Goal: Task Accomplishment & Management: Use online tool/utility

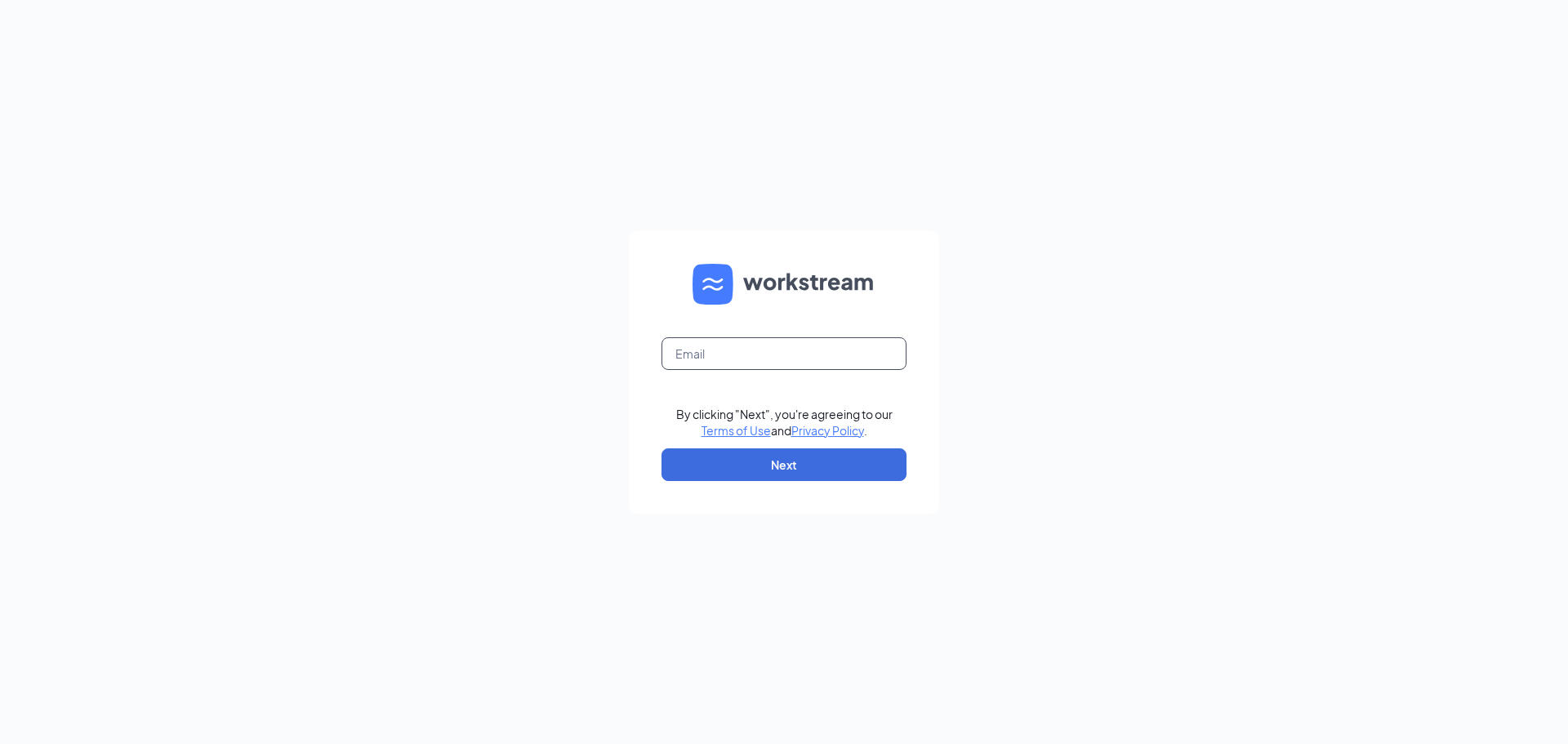
click at [746, 359] on input "text" at bounding box center [784, 353] width 245 height 32
type input "wtupeloms@firehousesubs.com"
click at [756, 469] on button "Next" at bounding box center [784, 465] width 245 height 32
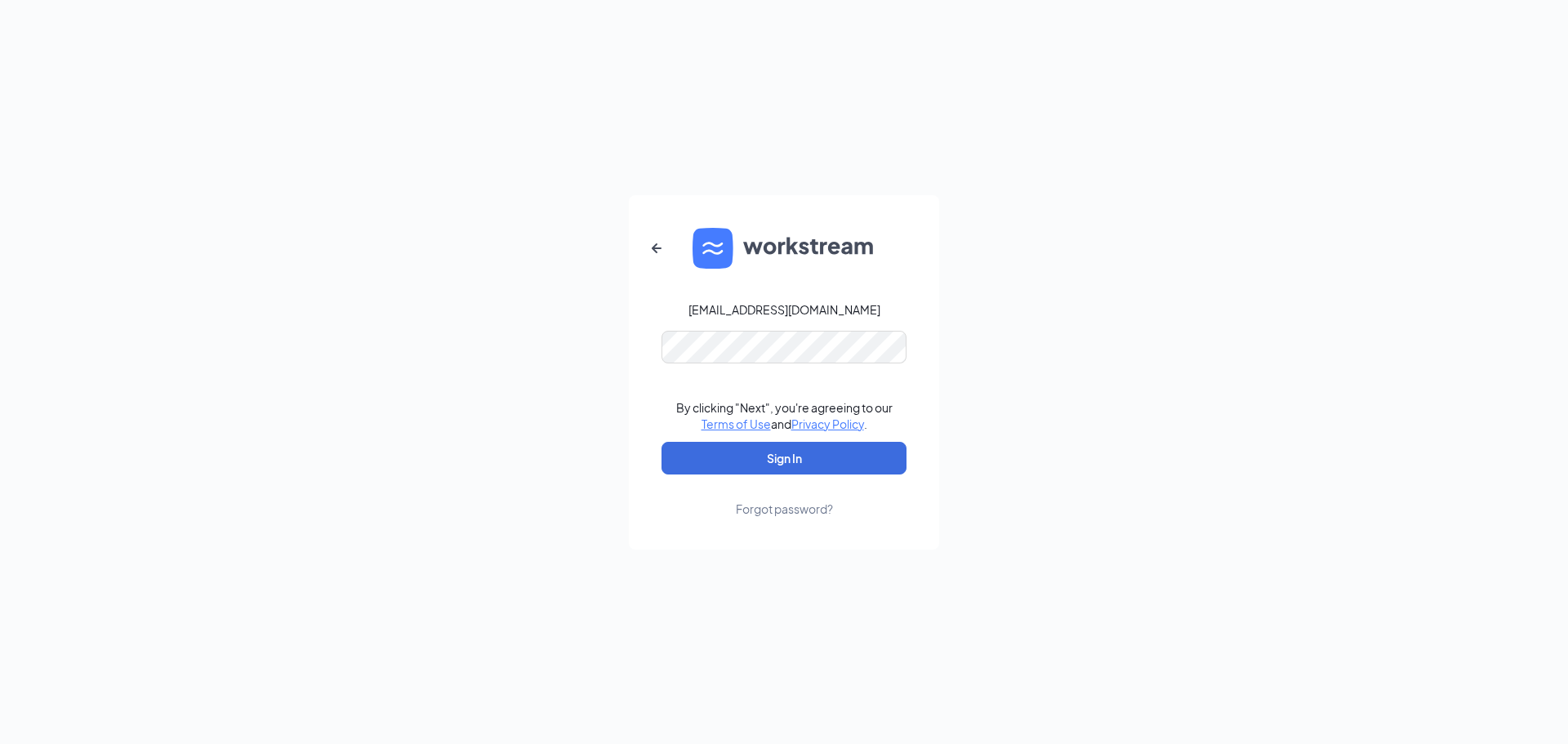
click at [1074, 161] on div "wtupeloms@firehousesubs.com By clicking "Next", you're agreeing to our Terms of…" at bounding box center [784, 372] width 1568 height 744
click at [810, 467] on button "Sign In" at bounding box center [784, 458] width 245 height 32
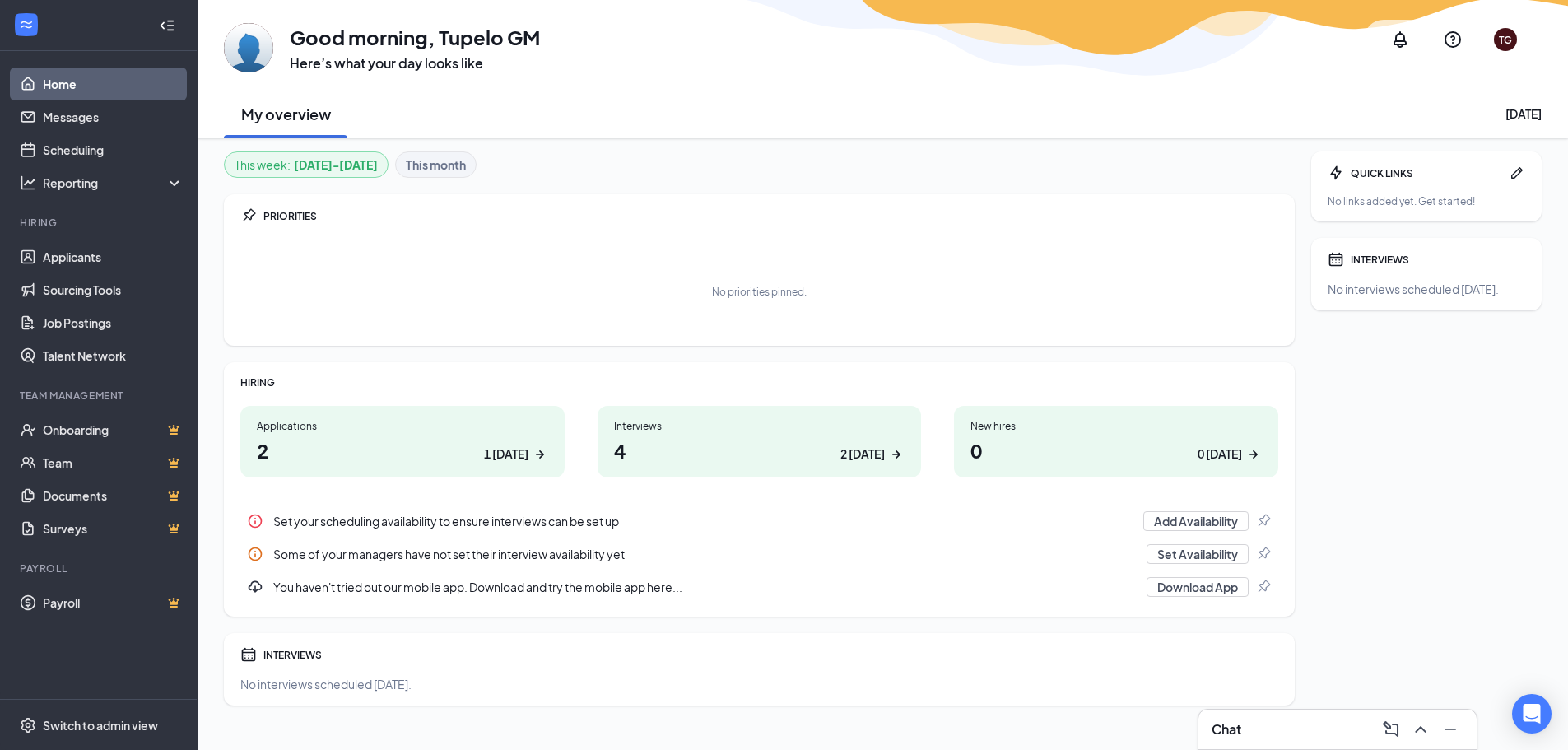
click at [507, 455] on div "1 today" at bounding box center [506, 454] width 44 height 17
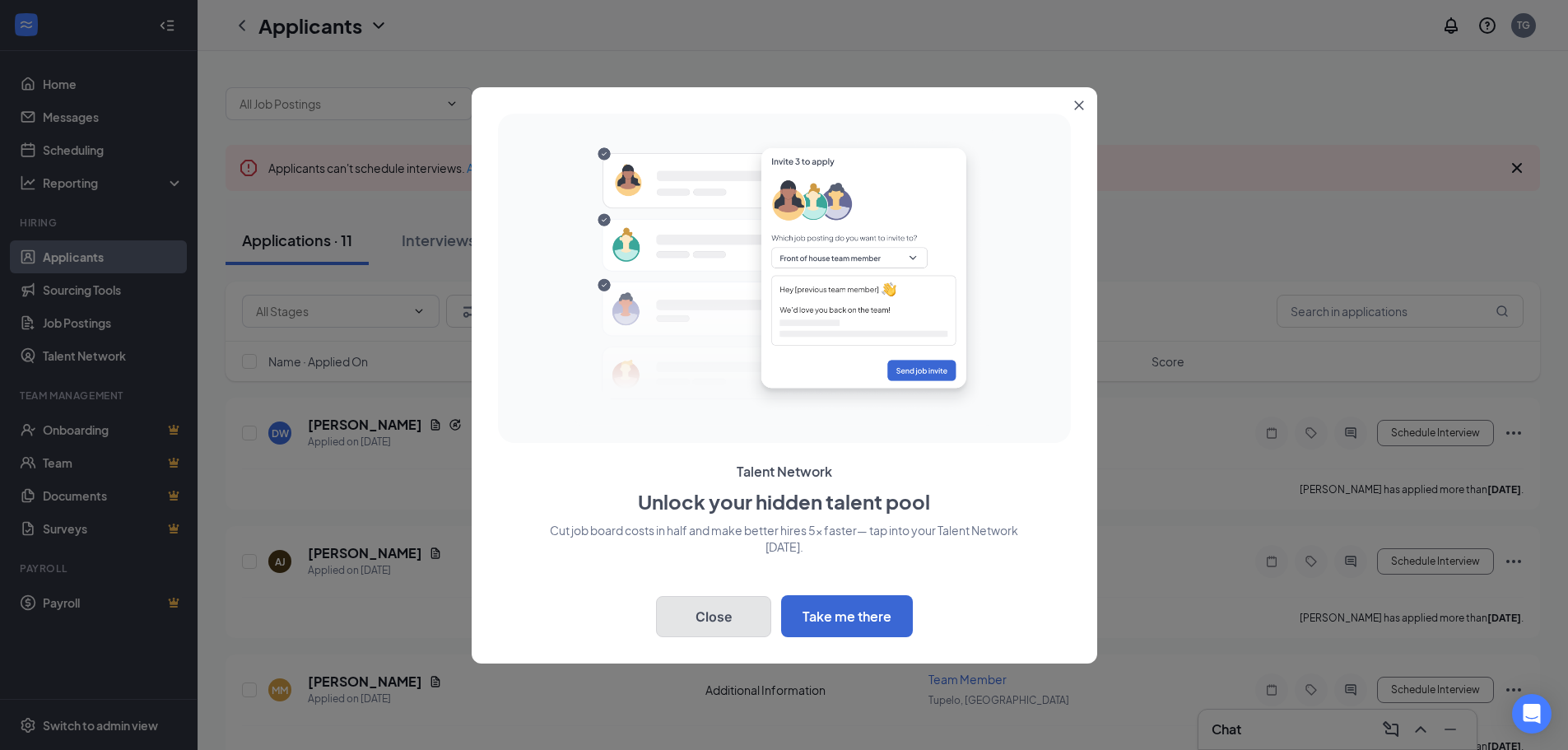
click at [750, 620] on button "Close" at bounding box center [714, 616] width 115 height 41
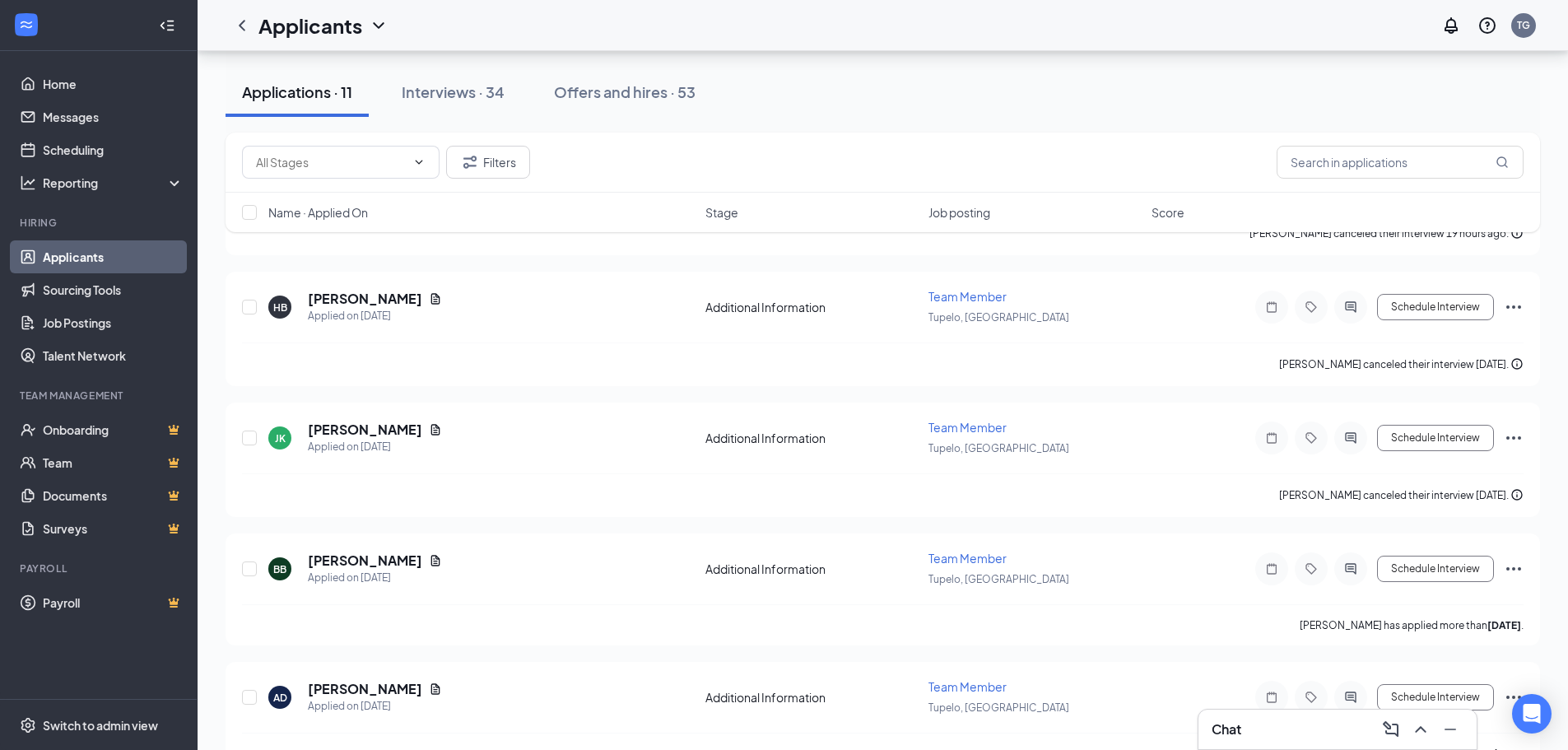
scroll to position [1076, 0]
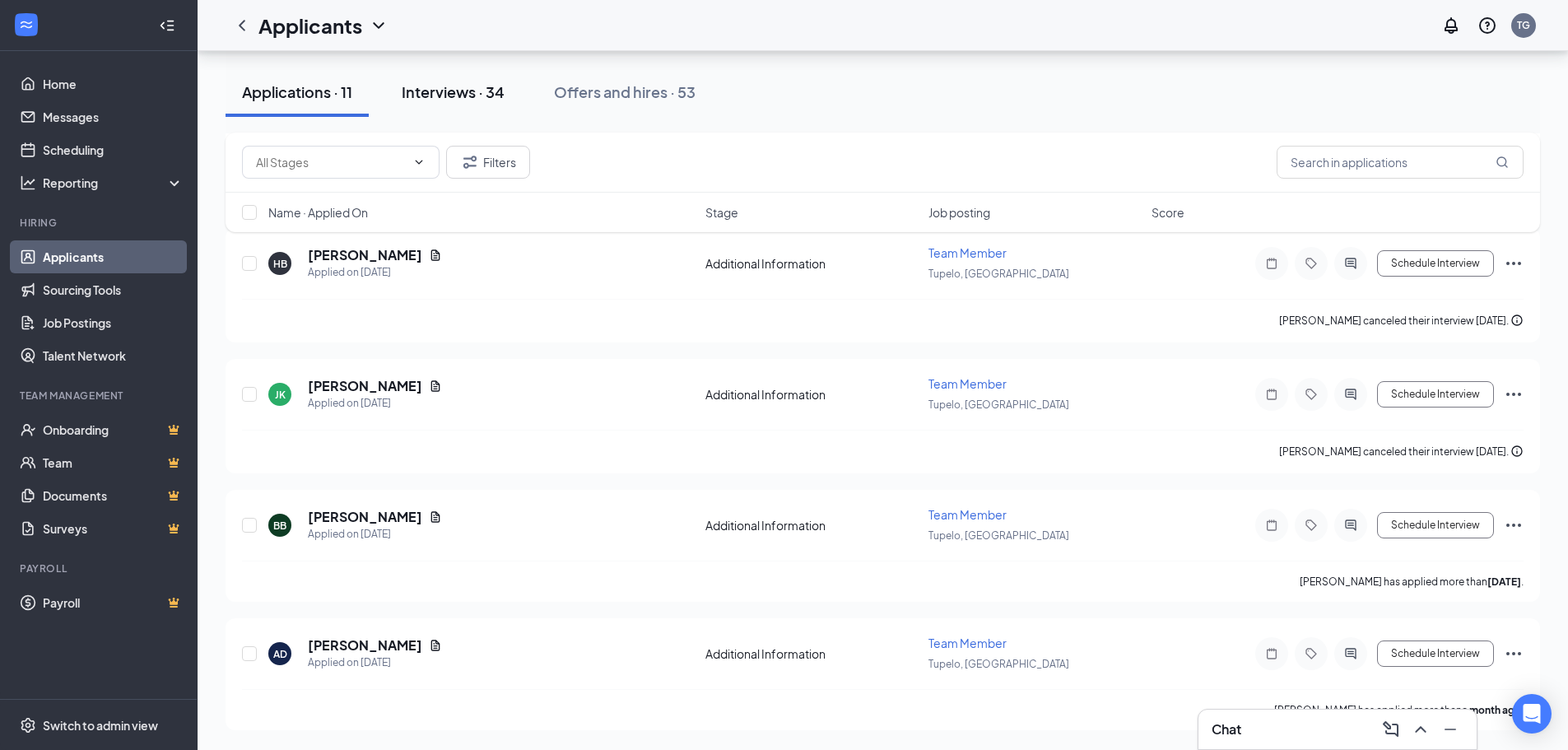
click at [464, 98] on div "Interviews · 34" at bounding box center [453, 91] width 103 height 20
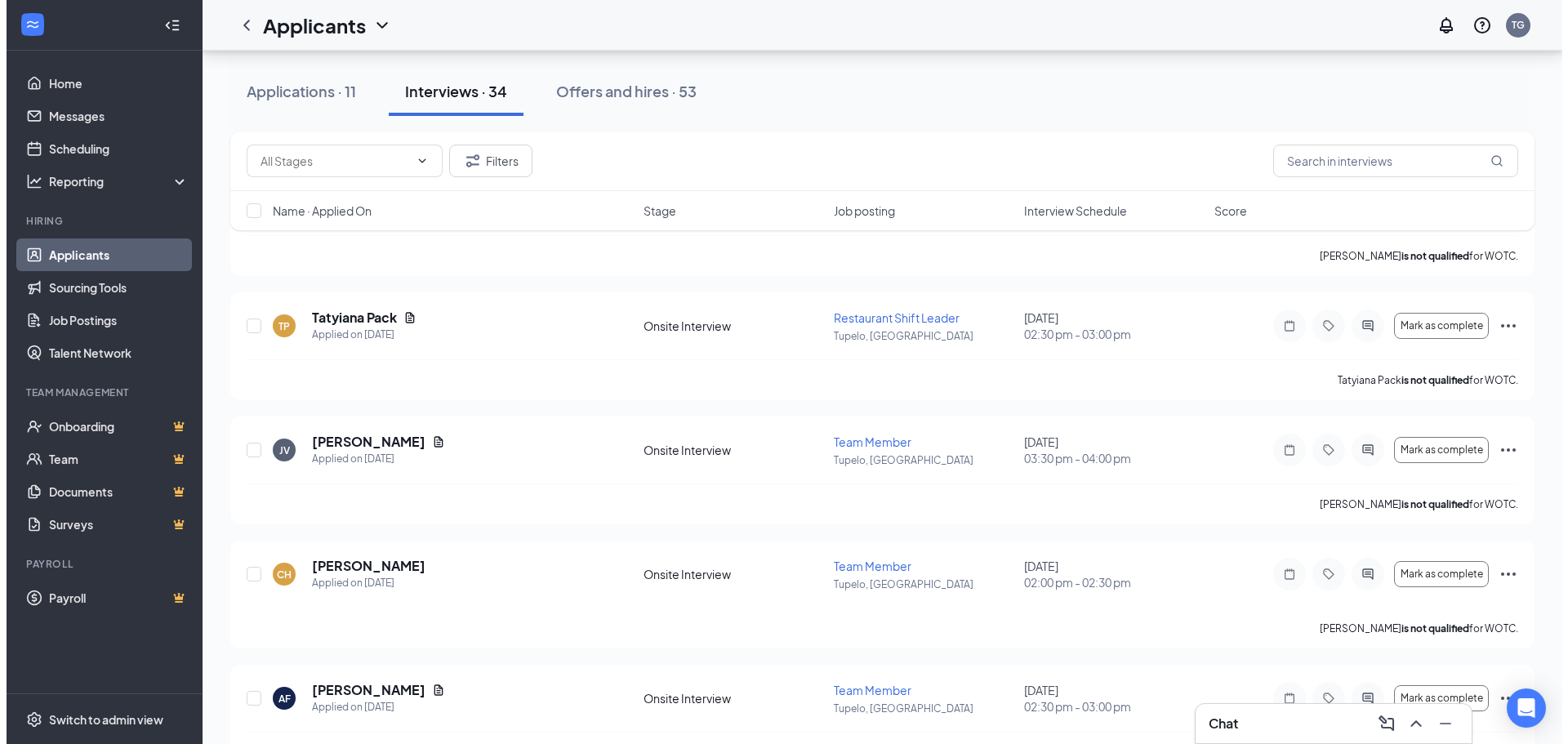
scroll to position [245, 0]
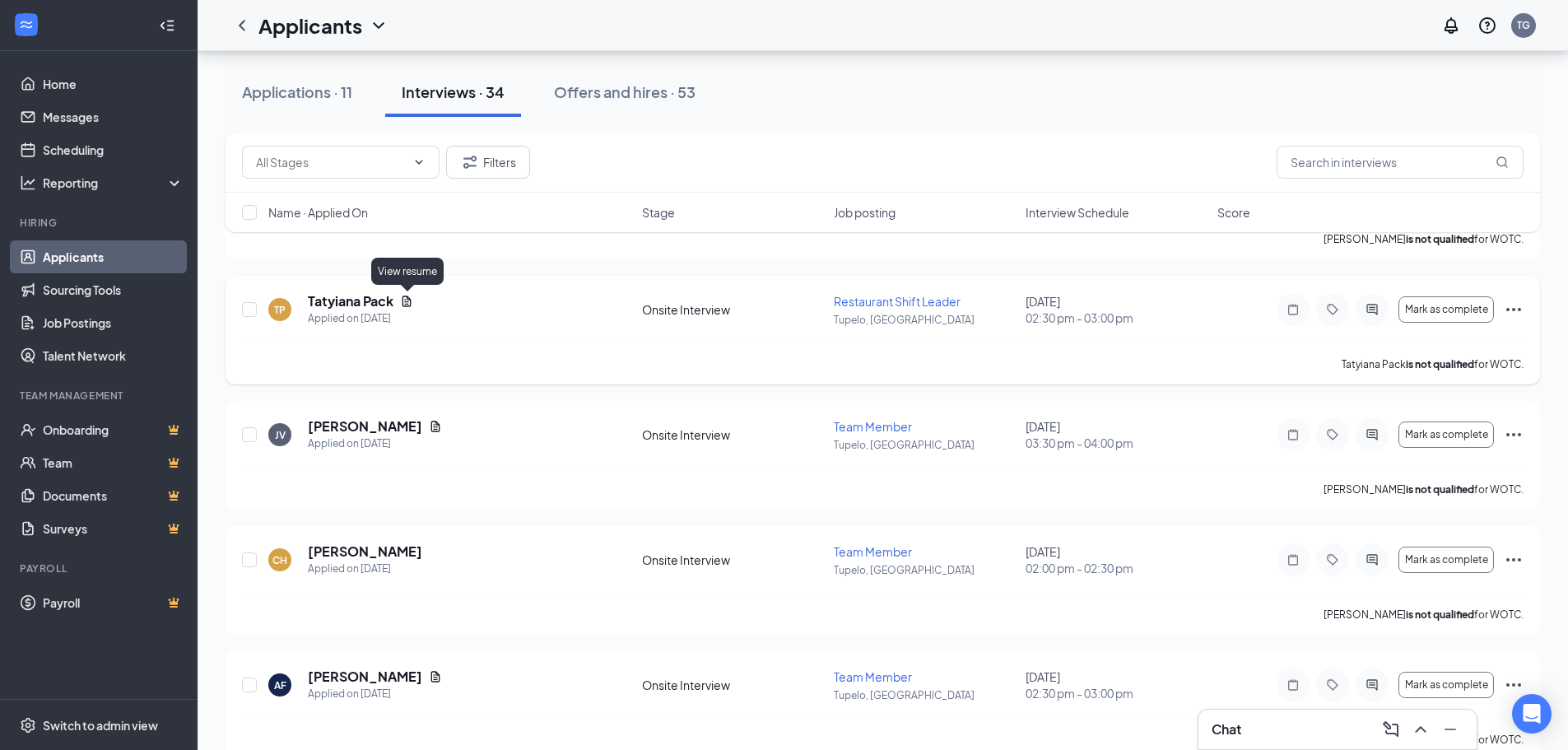
click at [405, 304] on icon "Document" at bounding box center [407, 301] width 13 height 13
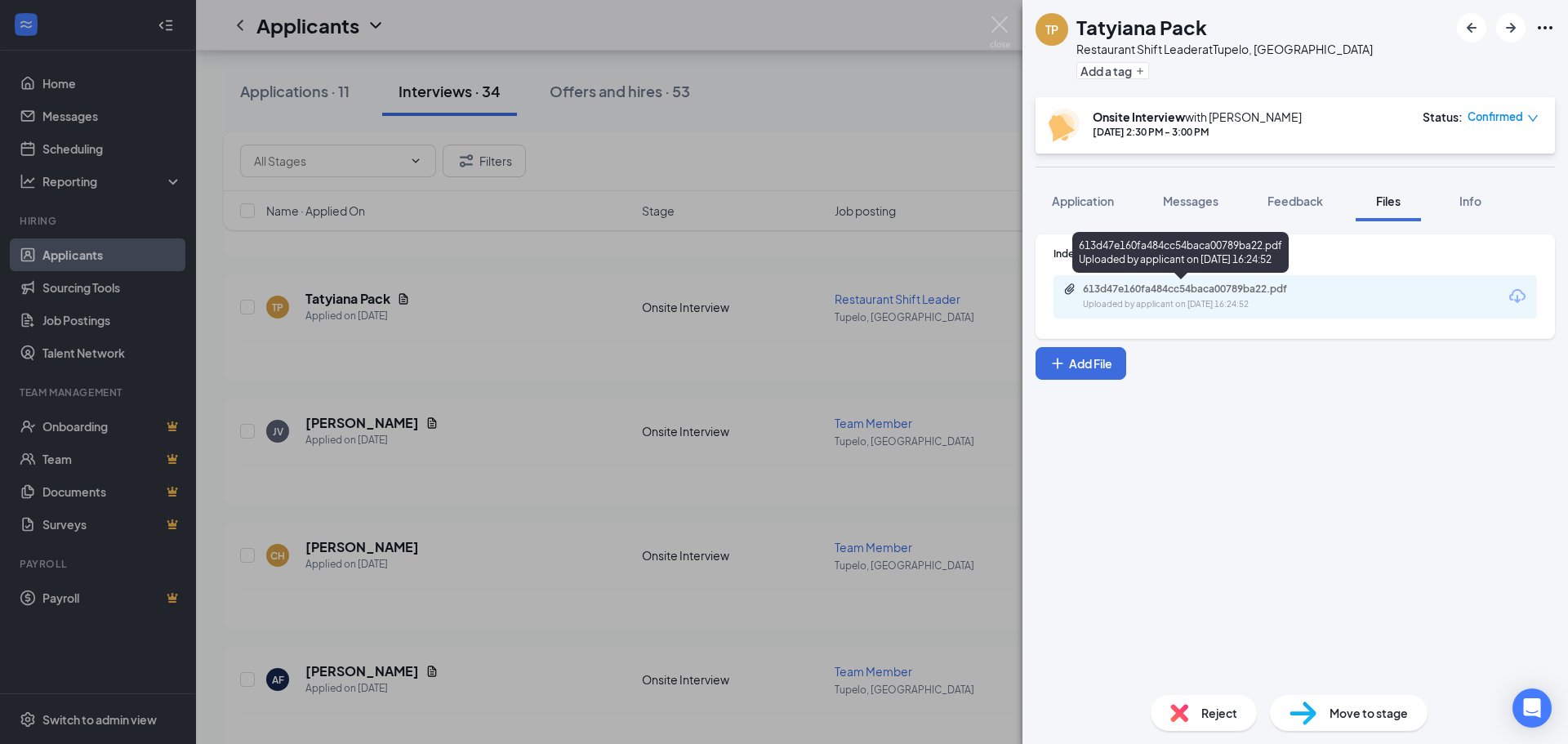
click at [1205, 296] on div "613d47e160fa484cc54baca00789ba22.pdf Uploaded by applicant on [DATE] 16:24:52" at bounding box center [1195, 297] width 264 height 29
click at [1098, 188] on button "Application" at bounding box center [1082, 200] width 94 height 41
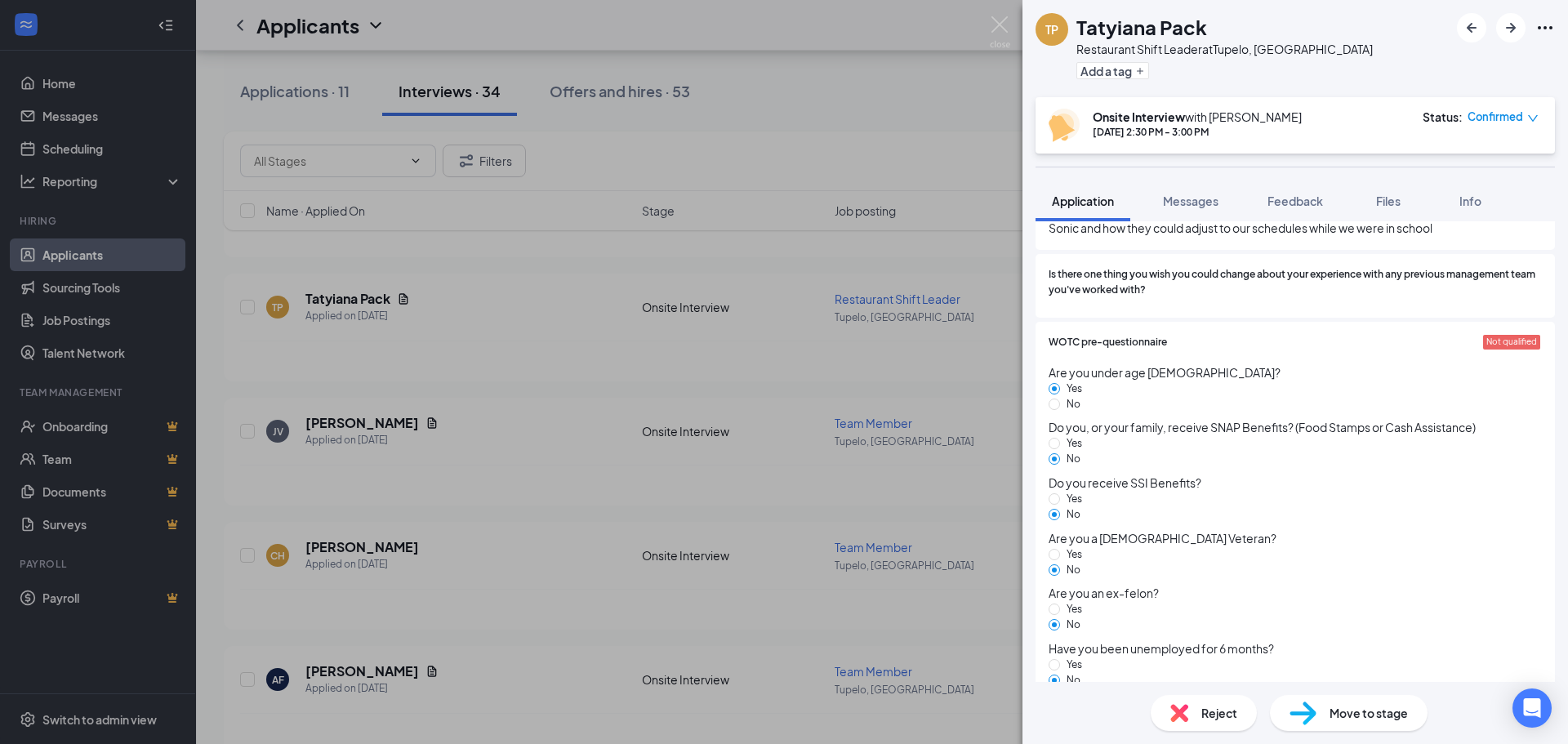
scroll to position [1105, 0]
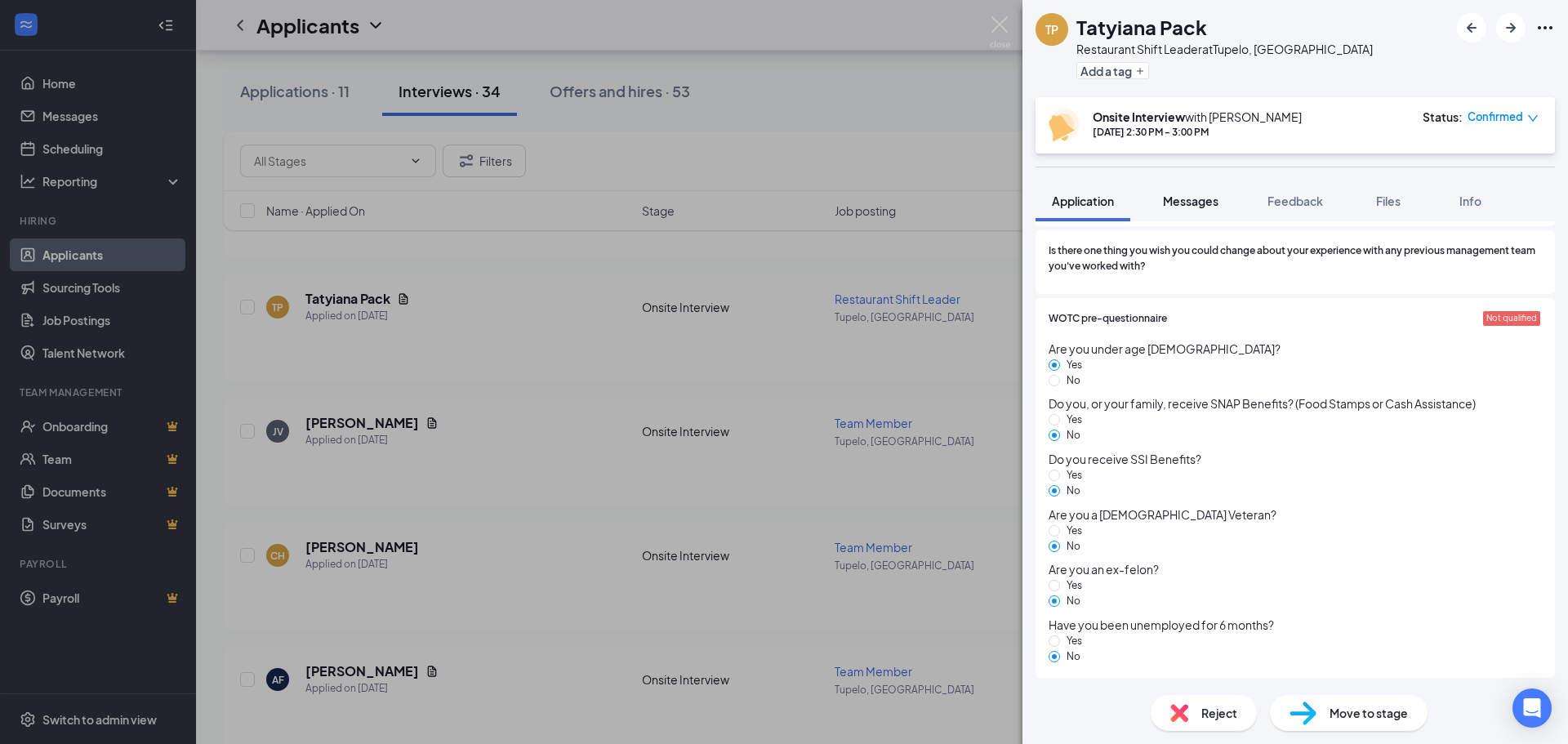
click at [1210, 200] on span "Messages" at bounding box center [1191, 200] width 55 height 14
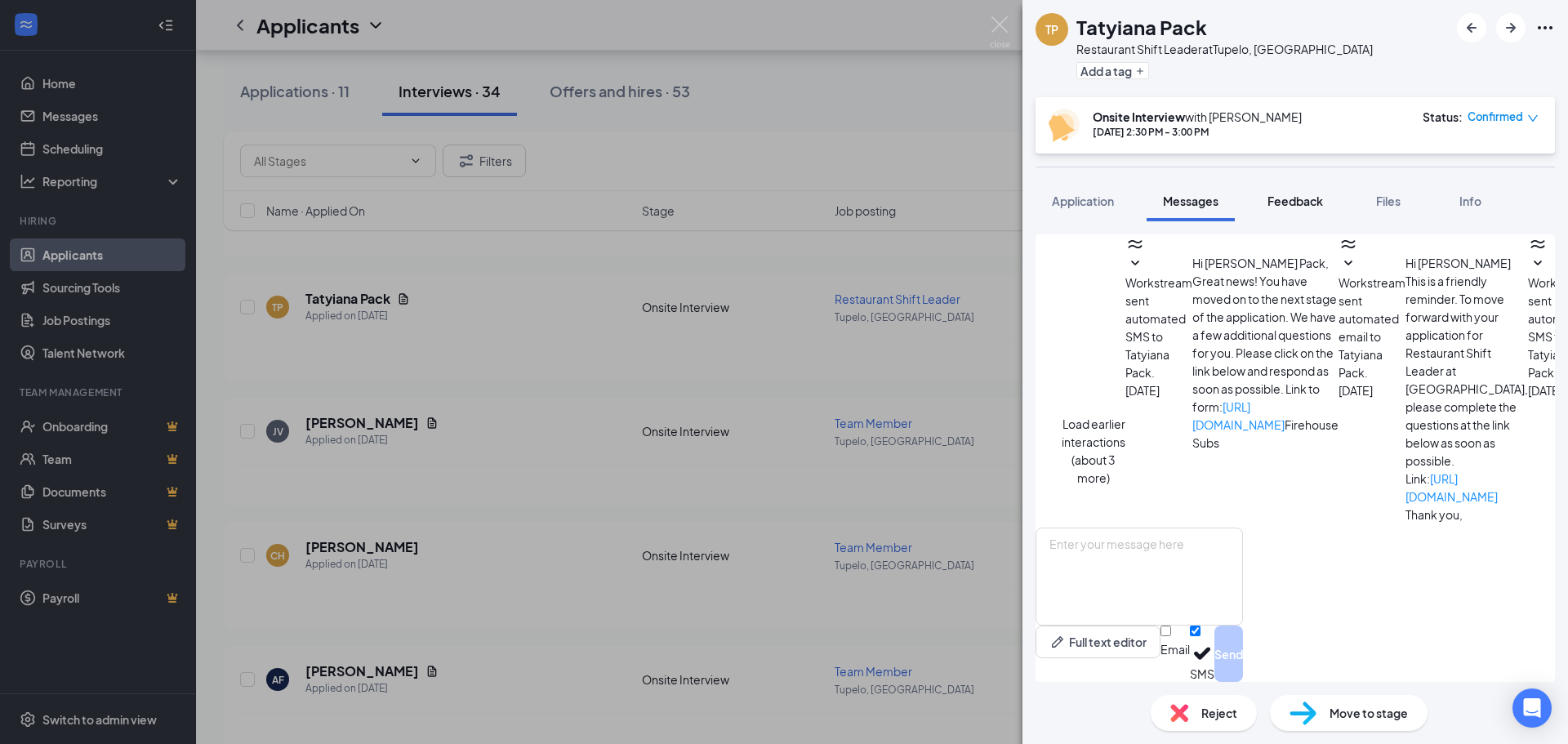
click at [1311, 202] on span "Feedback" at bounding box center [1295, 200] width 55 height 14
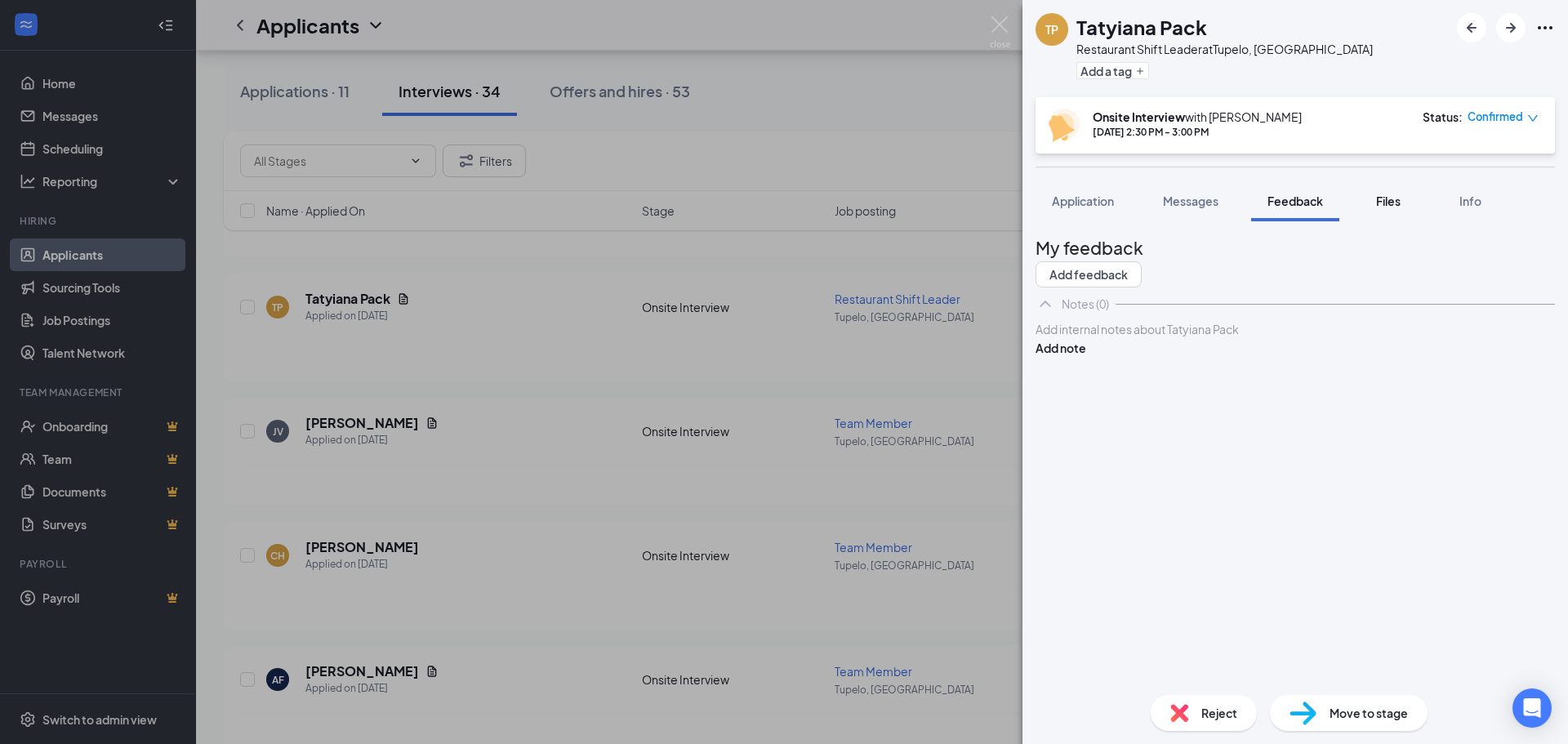
click at [1401, 207] on span "Files" at bounding box center [1389, 200] width 25 height 14
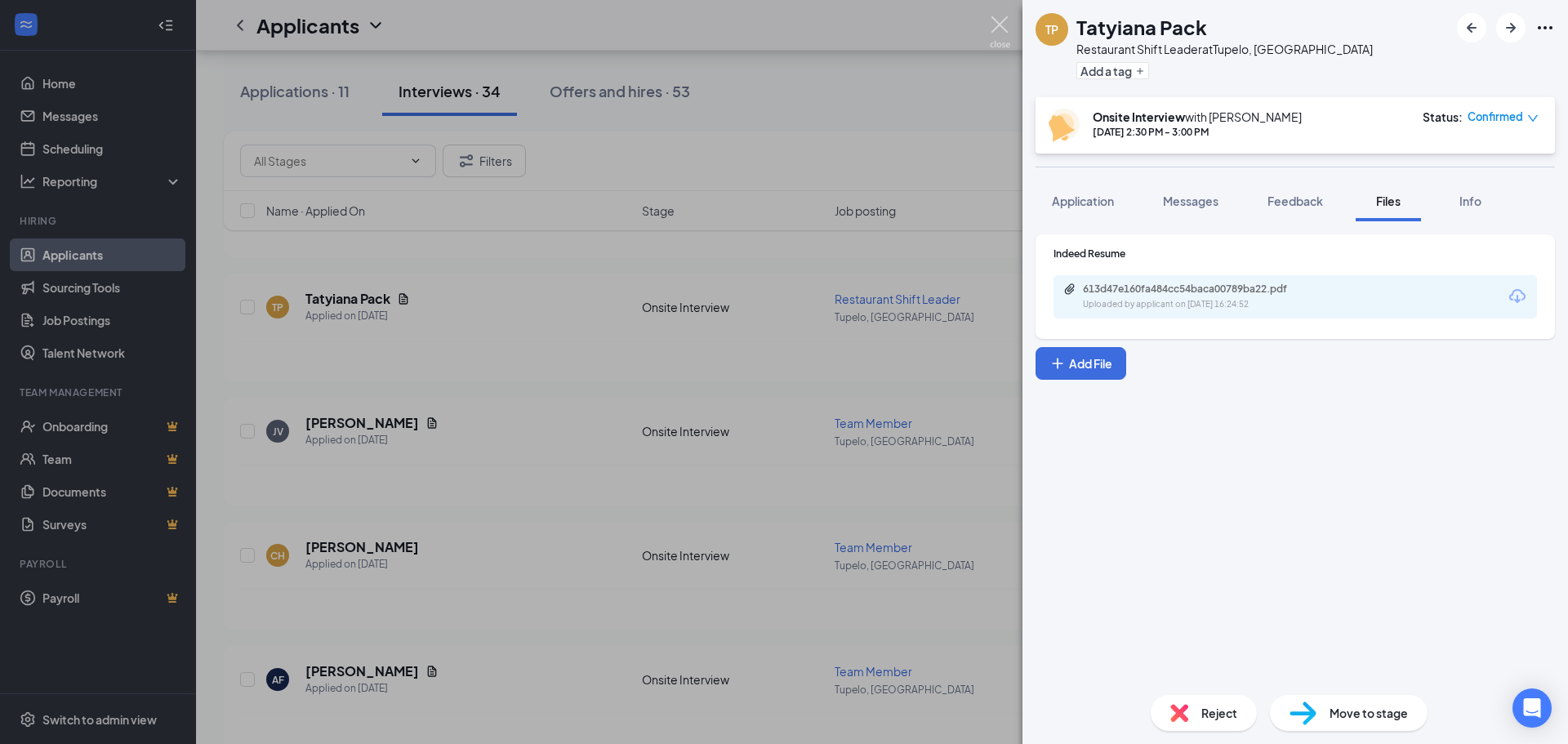
click at [990, 20] on img at bounding box center [999, 31] width 20 height 31
